Goal: Transaction & Acquisition: Purchase product/service

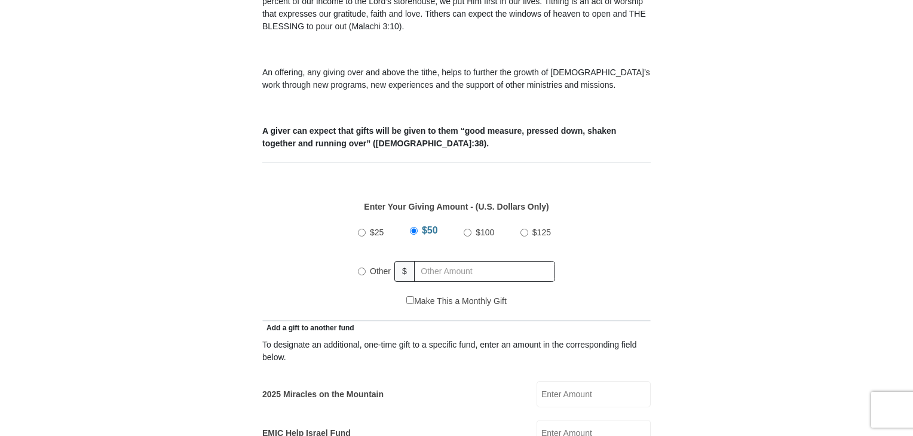
scroll to position [418, 0]
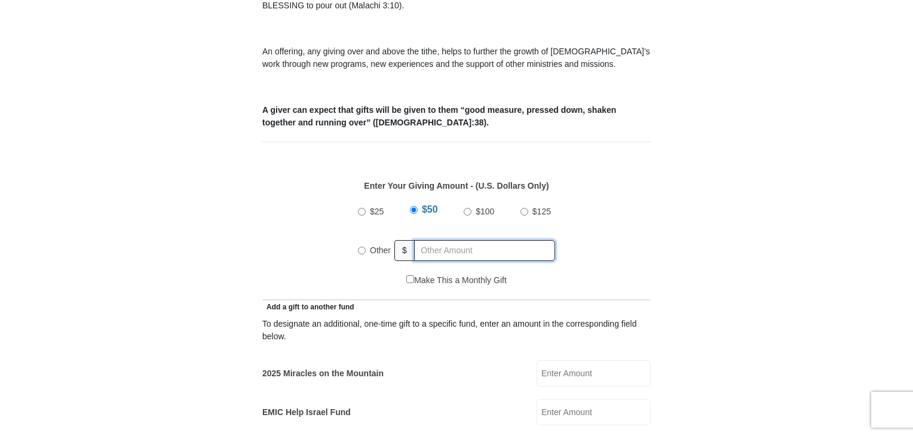
radio input "true"
click at [445, 240] on input "text" at bounding box center [486, 250] width 137 height 21
type input "5"
click at [558, 363] on input "2025 Miracles on the Mountain" at bounding box center [594, 373] width 114 height 26
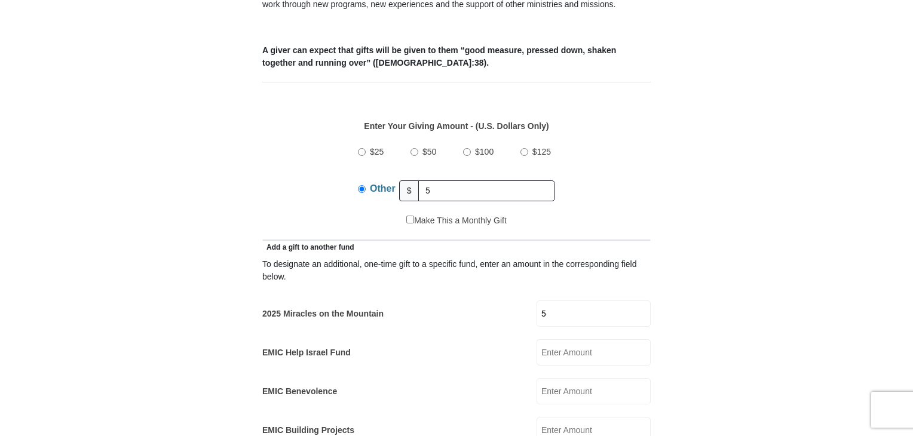
type input "5"
click at [426, 181] on input "5" at bounding box center [486, 191] width 137 height 21
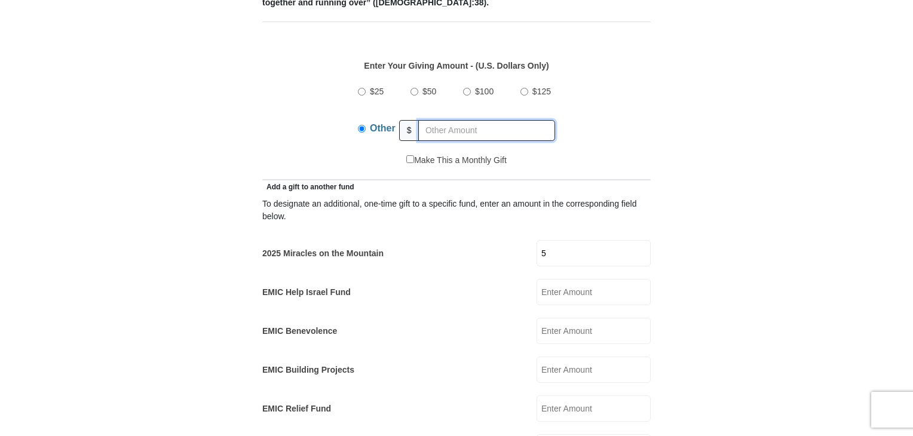
scroll to position [538, 0]
click at [543, 241] on input "5" at bounding box center [594, 254] width 114 height 26
type input "2"
click at [426, 121] on input "text" at bounding box center [486, 131] width 137 height 21
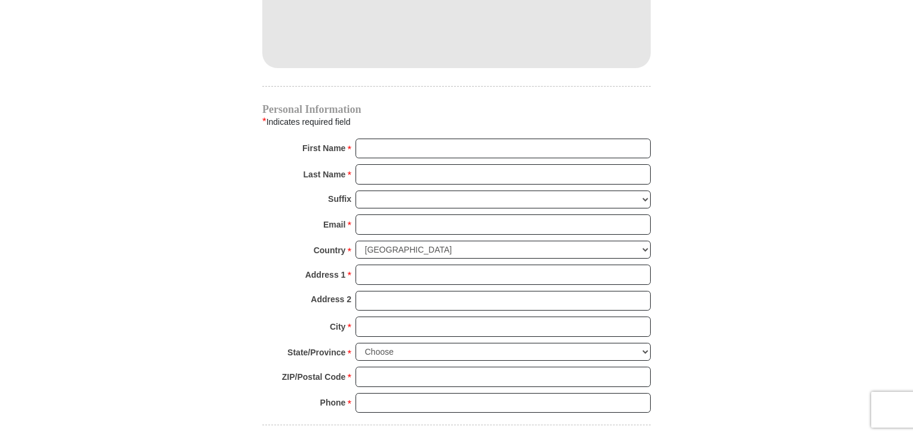
scroll to position [1195, 0]
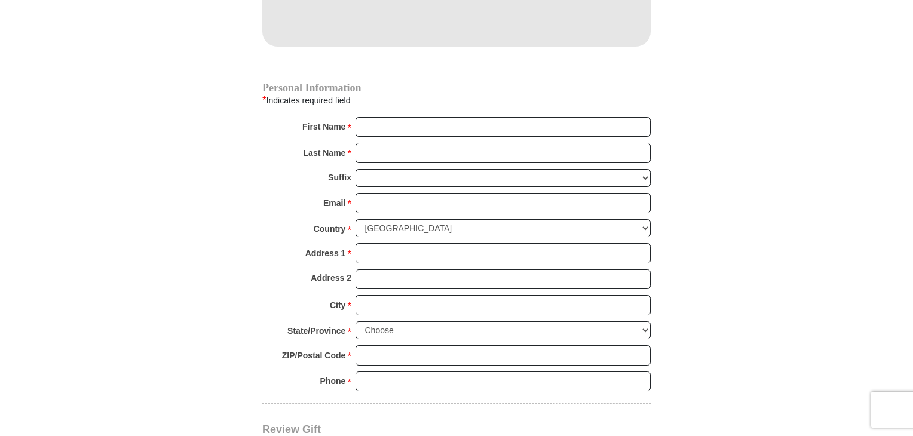
type input "3"
click at [363, 117] on input "First Name *" at bounding box center [503, 127] width 295 height 20
type input "Laurel"
click at [401, 143] on input "Last Name *" at bounding box center [503, 153] width 295 height 20
type input "Hamid"
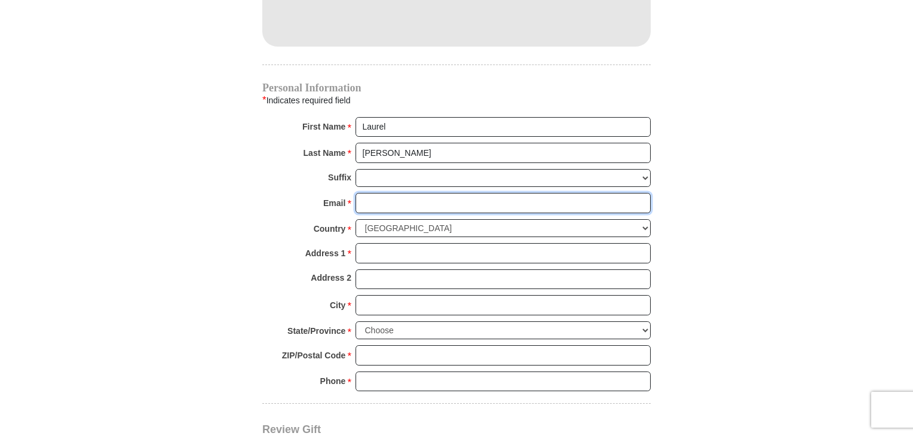
click at [399, 193] on input "Email *" at bounding box center [503, 203] width 295 height 20
type input "laibey@gmail.com"
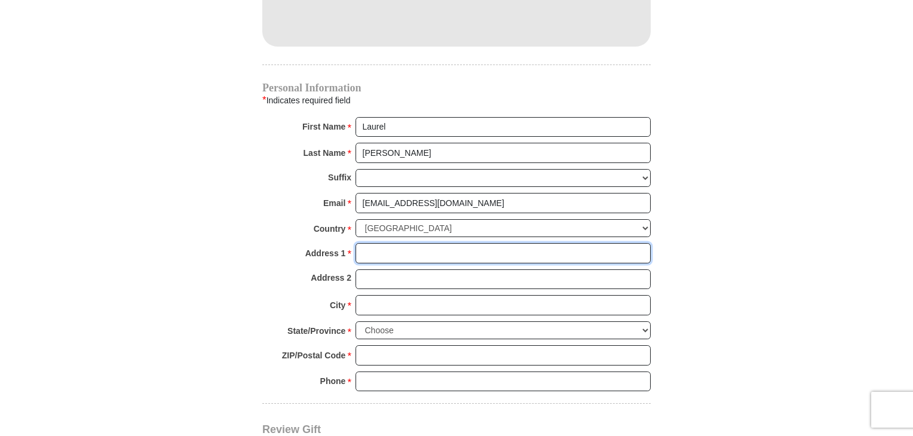
click at [396, 243] on input "Address 1 *" at bounding box center [503, 253] width 295 height 20
type input "4601 De Zavala Rd Apt 511"
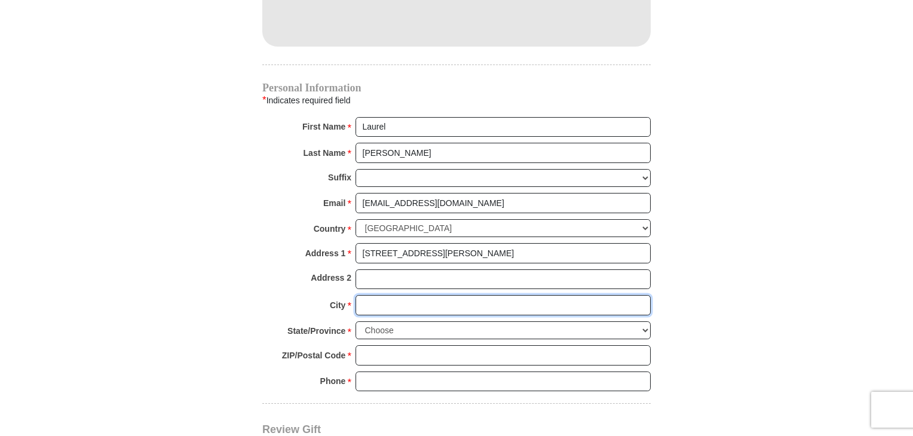
click at [406, 295] on input "City *" at bounding box center [503, 305] width 295 height 20
type input "San Antonio"
click at [432, 322] on select "Choose Alabama Alaska American Samoa Arizona Arkansas Armed Forces Americas Arm…" at bounding box center [503, 331] width 295 height 19
select select "TX"
click at [356, 322] on select "Choose Alabama Alaska American Samoa Arizona Arkansas Armed Forces Americas Arm…" at bounding box center [503, 331] width 295 height 19
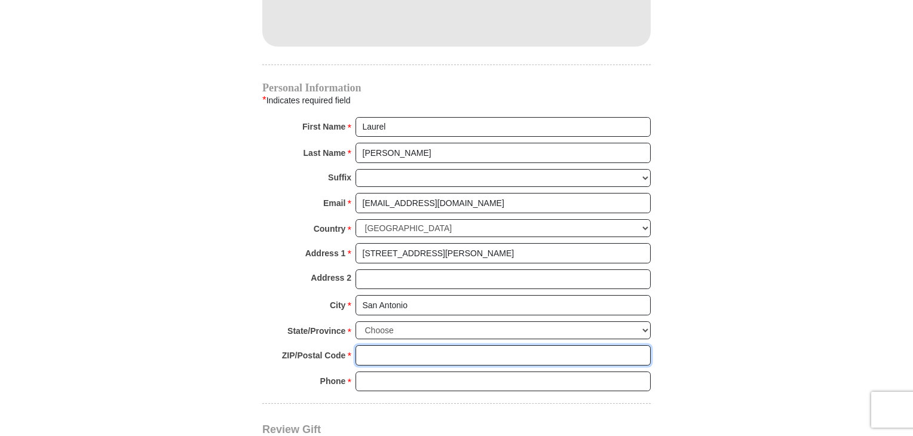
click at [405, 345] on input "ZIP/Postal Code *" at bounding box center [503, 355] width 295 height 20
type input "78249"
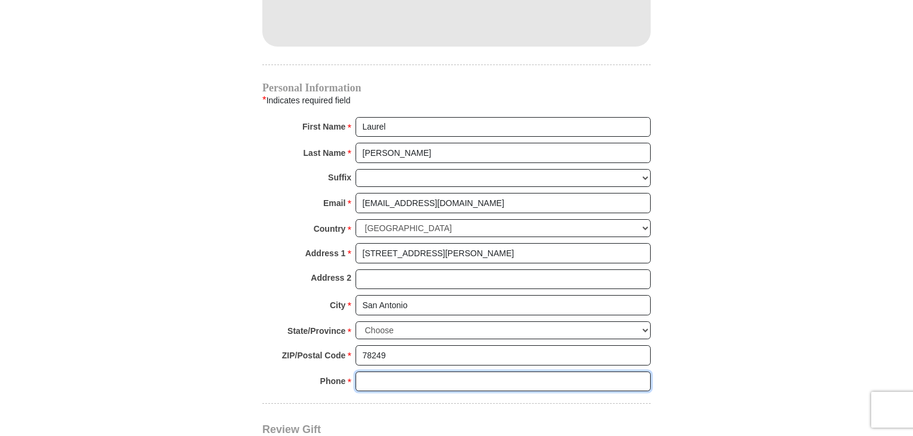
click at [409, 372] on input "Phone * *" at bounding box center [503, 382] width 295 height 20
type input "2103289914"
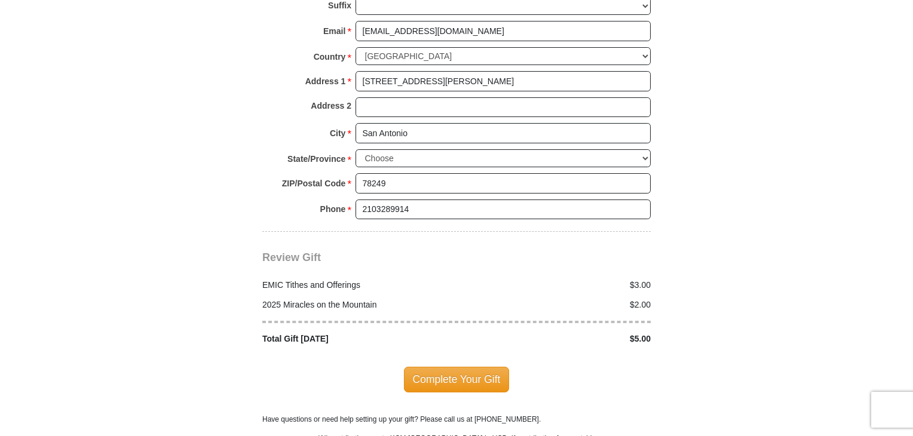
scroll to position [1375, 0]
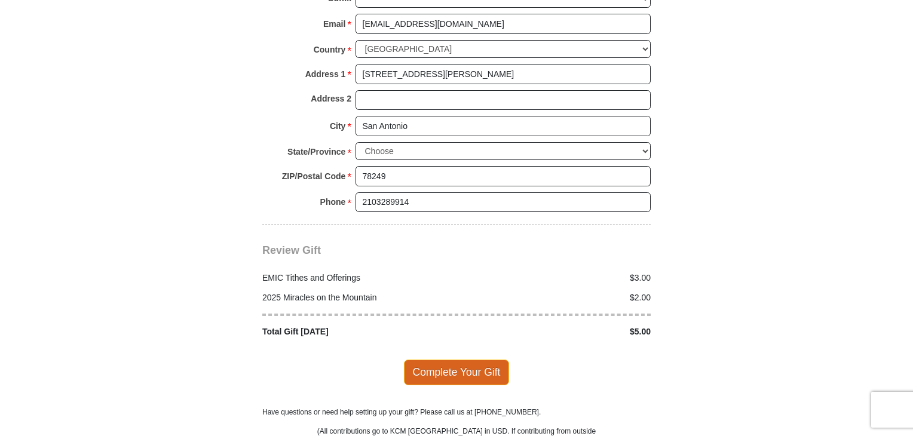
click at [497, 360] on span "Complete Your Gift" at bounding box center [457, 372] width 106 height 25
